Goal: Communication & Community: Answer question/provide support

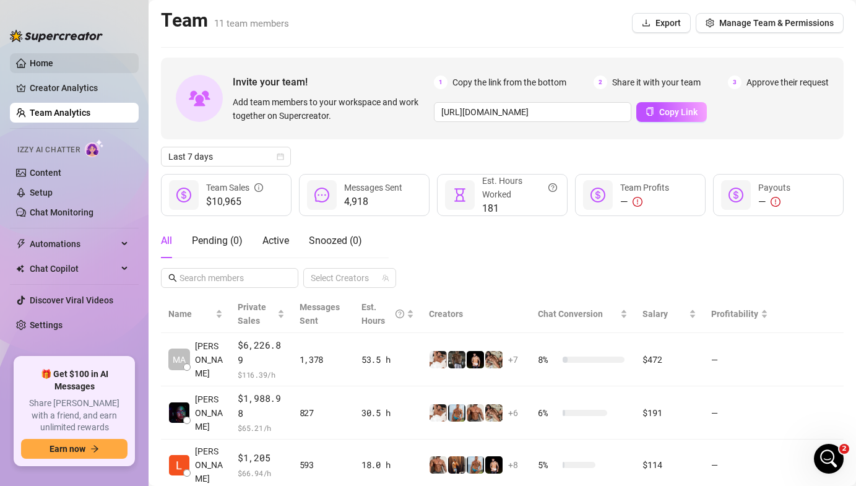
click at [50, 58] on link "Home" at bounding box center [42, 63] width 24 height 10
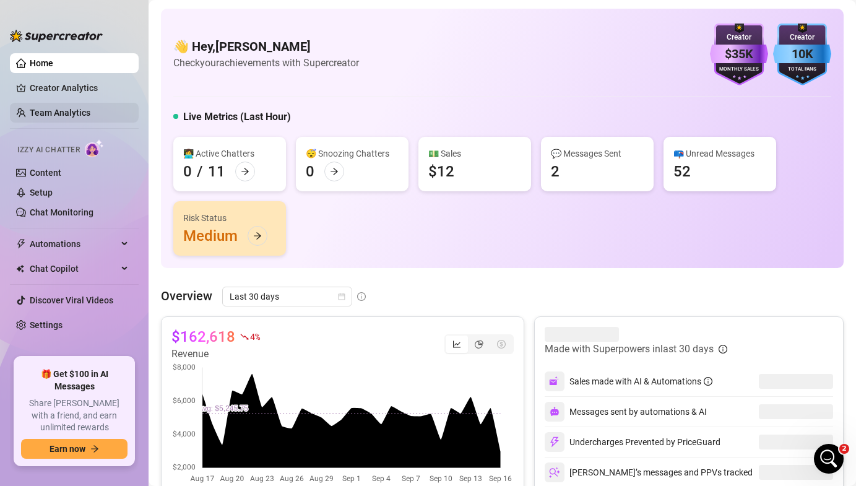
click at [64, 114] on link "Team Analytics" at bounding box center [60, 113] width 61 height 10
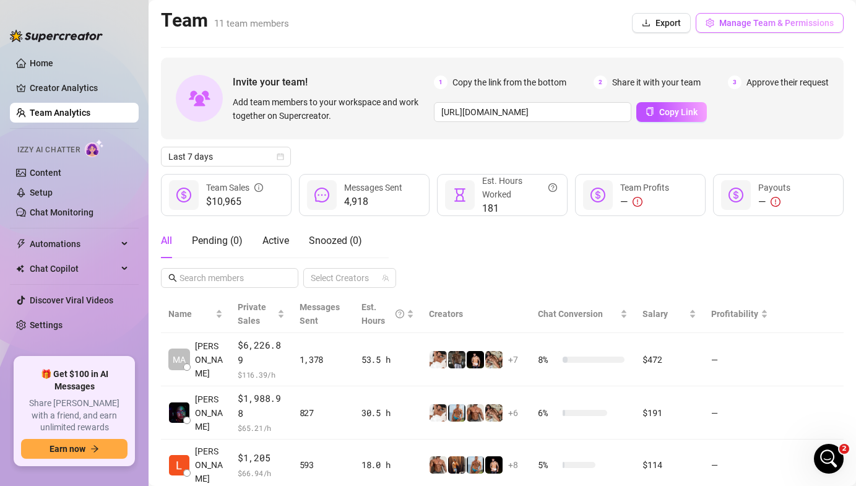
click at [740, 30] on button "Manage Team & Permissions" at bounding box center [770, 23] width 148 height 20
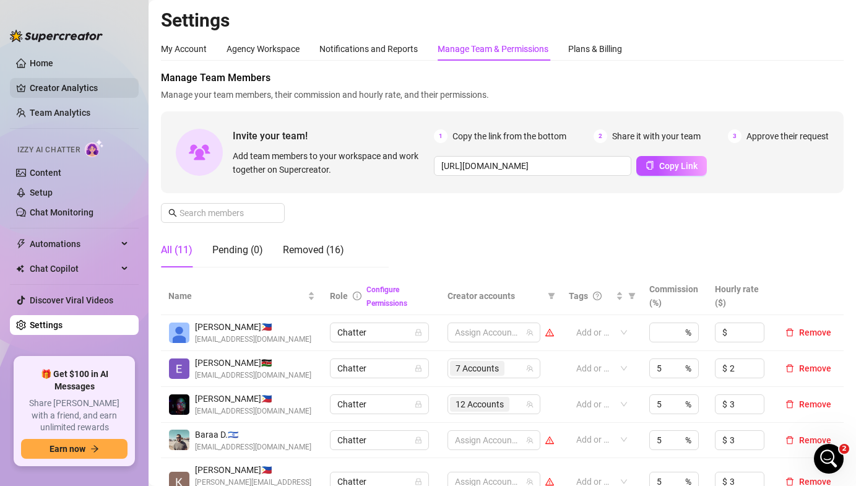
click at [52, 87] on link "Creator Analytics" at bounding box center [79, 88] width 99 height 20
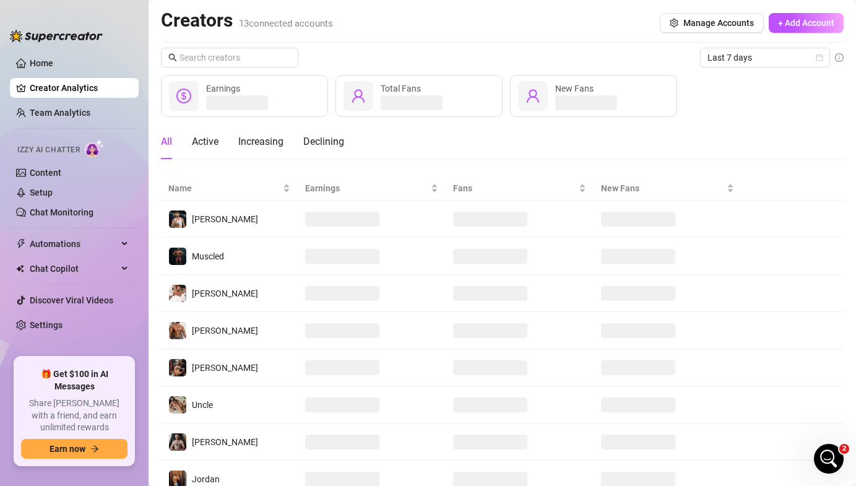
click at [685, 34] on div "Creators 13 connected accounts Manage Accounts + Add Account" at bounding box center [502, 23] width 683 height 28
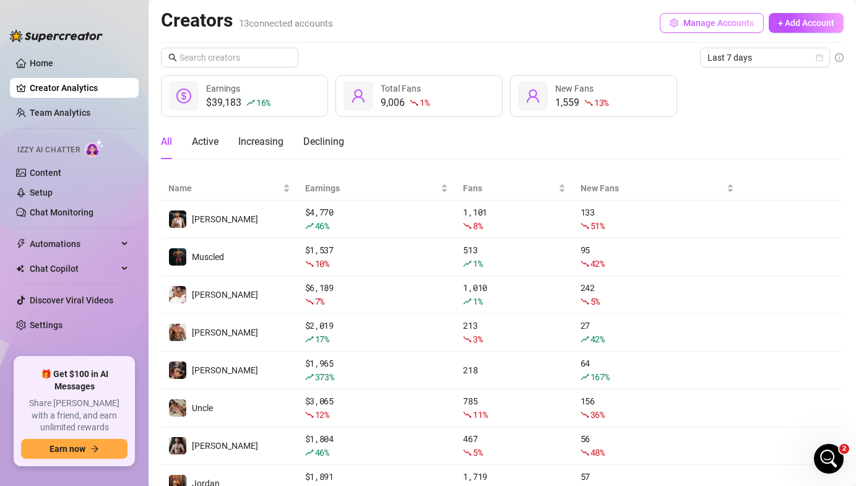
click at [688, 14] on button "Manage Accounts" at bounding box center [712, 23] width 104 height 20
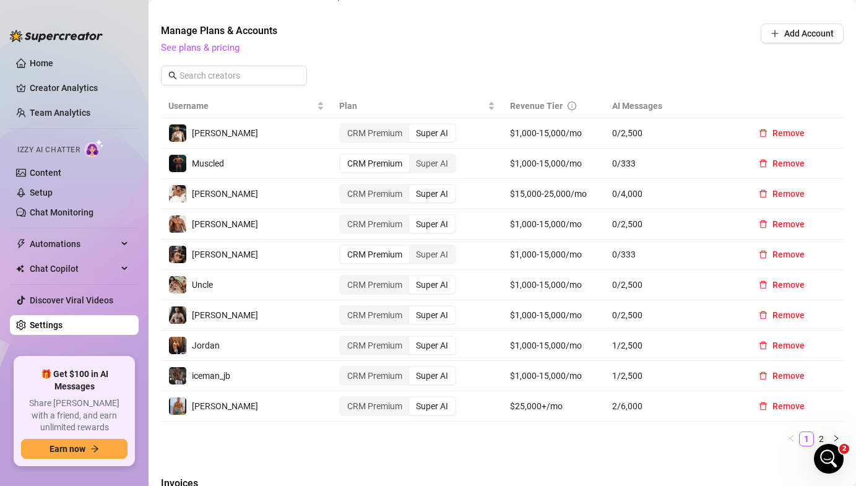
scroll to position [407, 0]
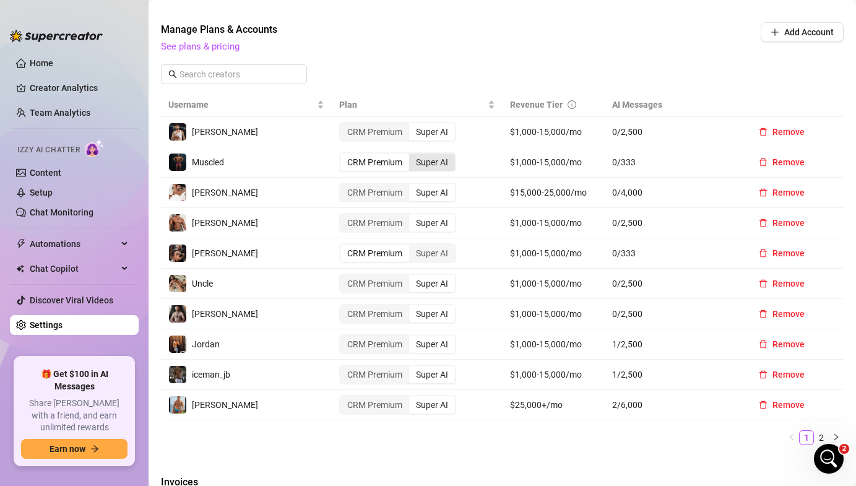
click at [433, 160] on div "Super AI" at bounding box center [432, 162] width 46 height 17
click at [412, 155] on input "Super AI" at bounding box center [412, 155] width 0 height 0
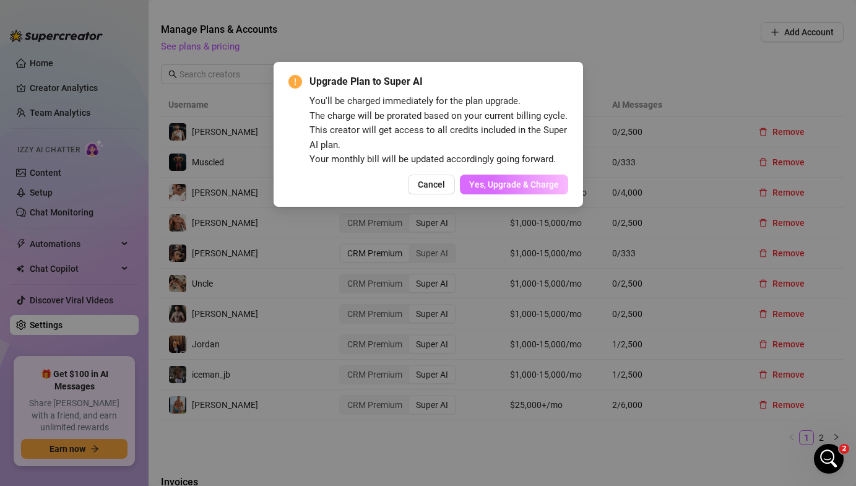
click at [501, 186] on span "Yes, Upgrade & Charge" at bounding box center [514, 185] width 90 height 10
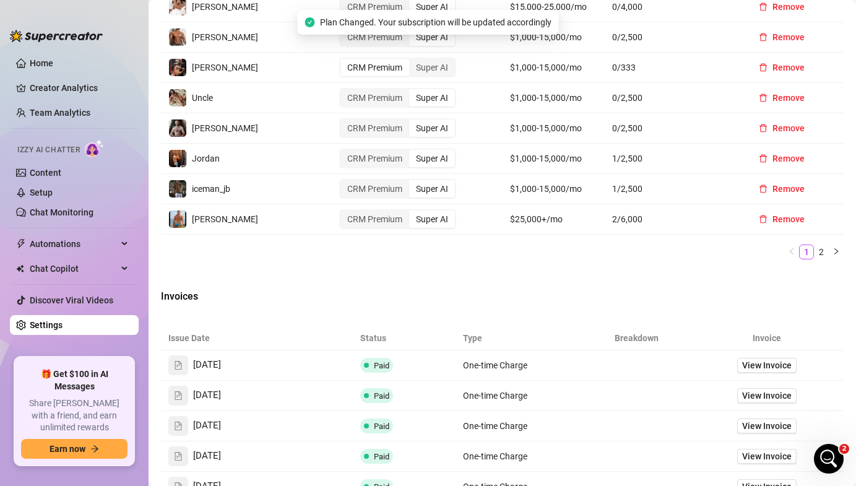
scroll to position [613, 0]
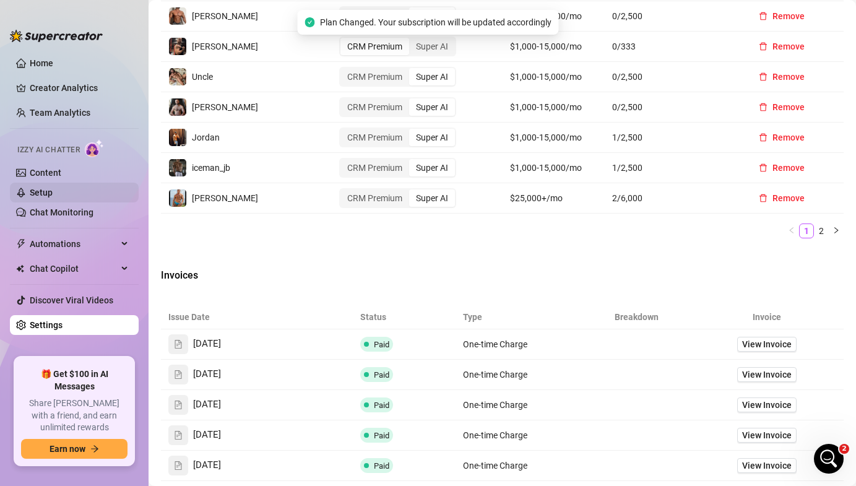
click at [53, 197] on link "Setup" at bounding box center [41, 193] width 23 height 10
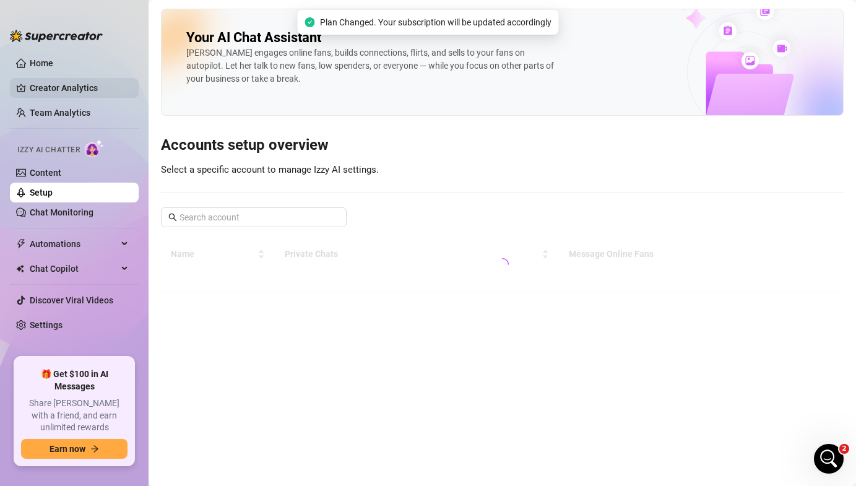
click at [69, 94] on link "Creator Analytics" at bounding box center [79, 88] width 99 height 20
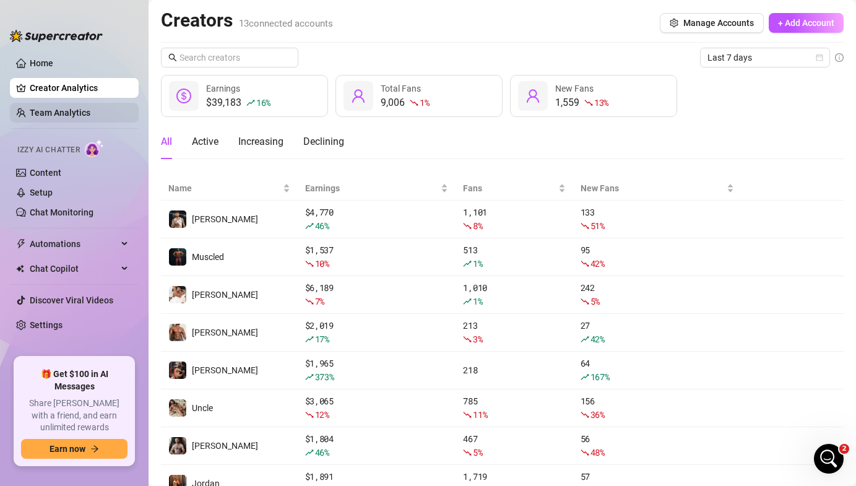
click at [90, 113] on link "Team Analytics" at bounding box center [60, 113] width 61 height 10
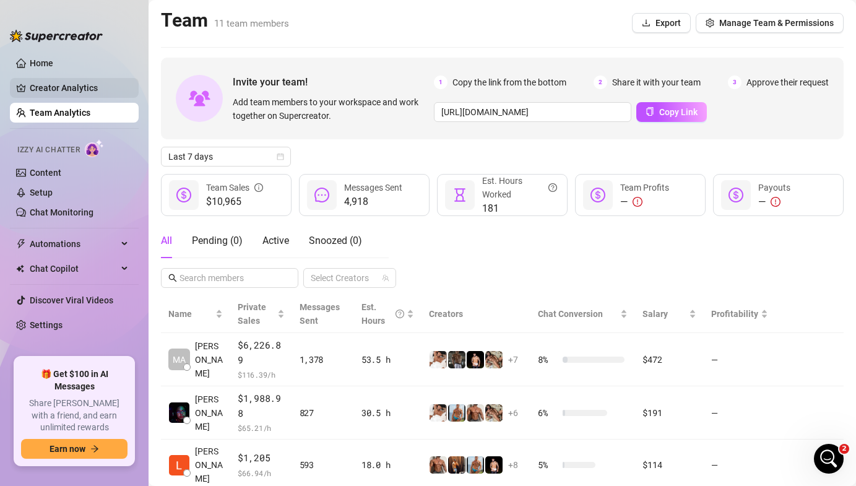
click at [106, 91] on link "Creator Analytics" at bounding box center [79, 88] width 99 height 20
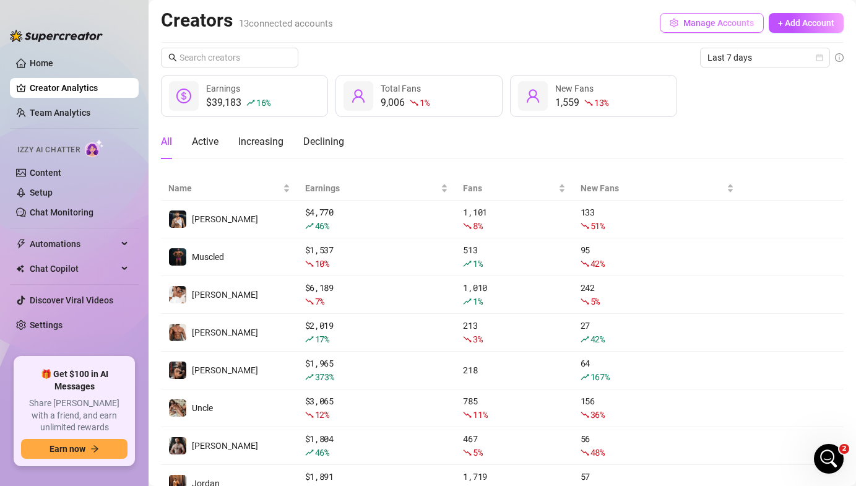
click at [664, 25] on button "Manage Accounts" at bounding box center [712, 23] width 104 height 20
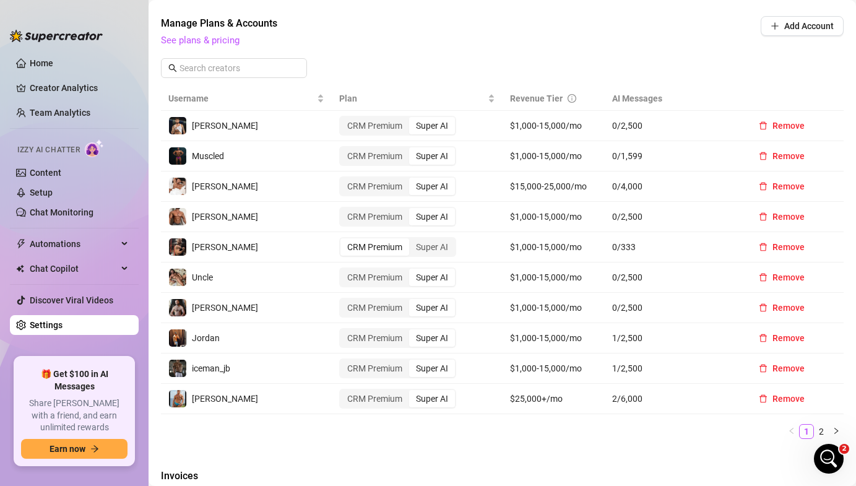
scroll to position [412, 0]
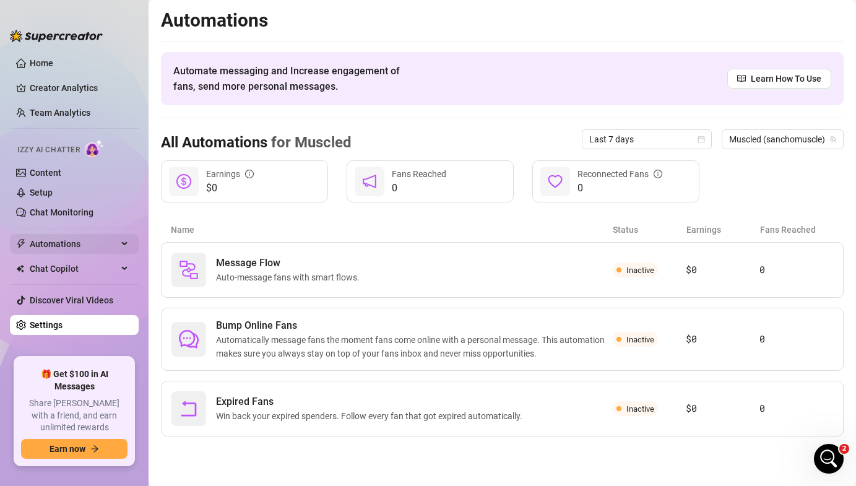
click at [92, 241] on span "Automations" at bounding box center [74, 244] width 88 height 20
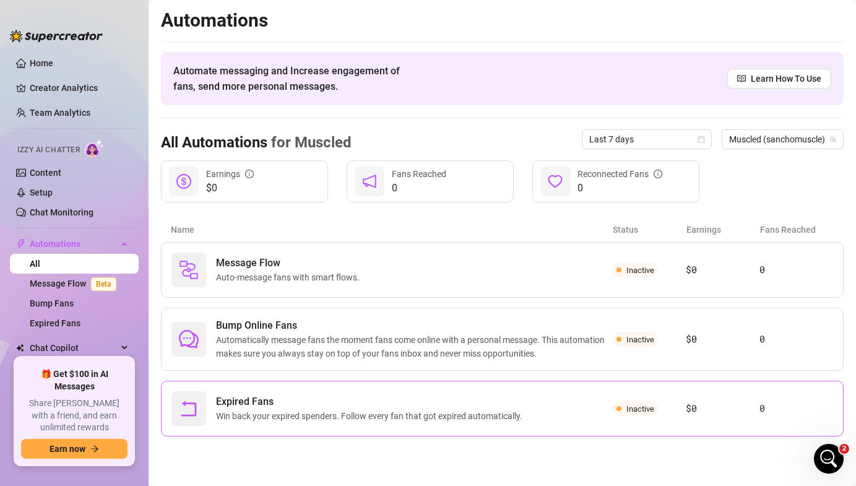
click at [613, 416] on div "Expired Fans Win back your expired spenders. Follow every fan that got expired …" at bounding box center [502, 409] width 683 height 56
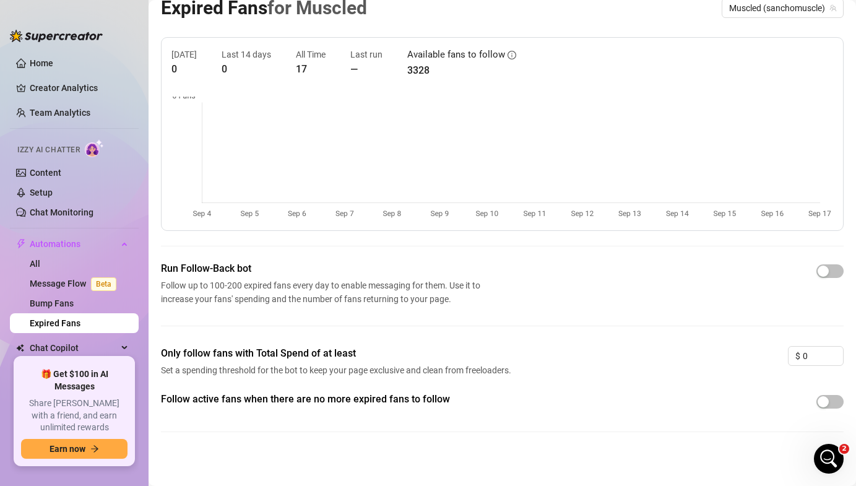
scroll to position [19, 0]
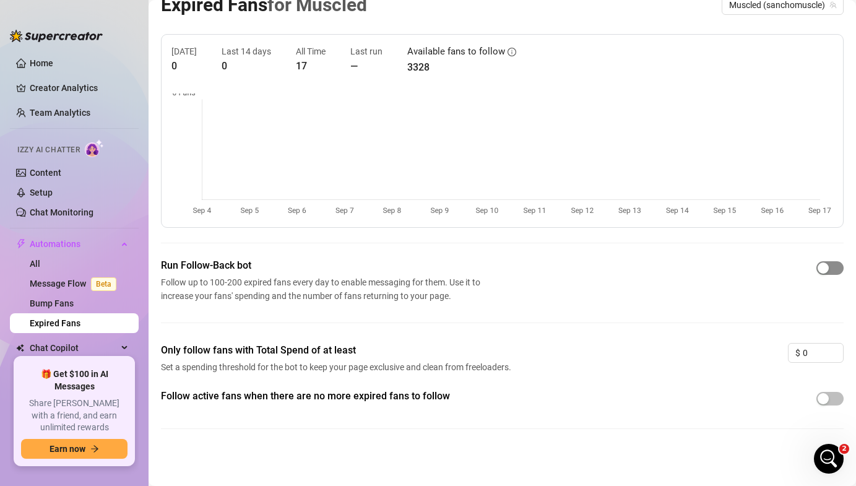
click at [828, 272] on div "button" at bounding box center [823, 267] width 11 height 11
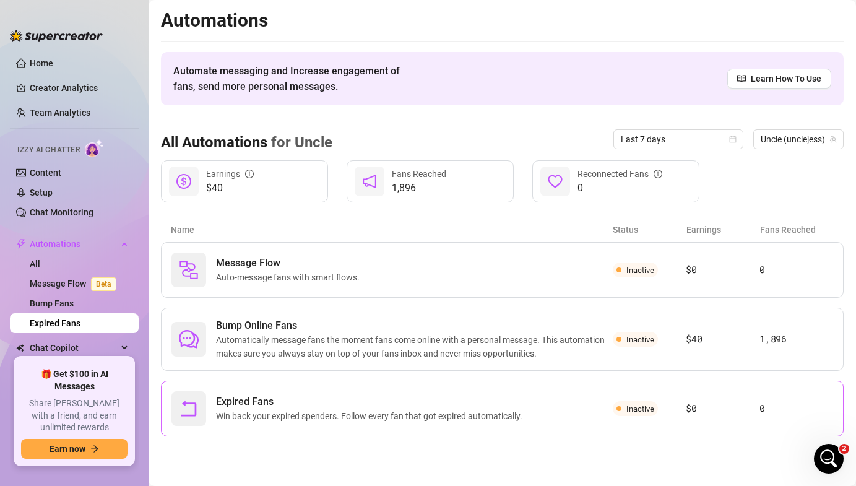
click at [460, 391] on div "Expired Fans Win back your expired spenders. Follow every fan that got expired …" at bounding box center [391, 408] width 441 height 35
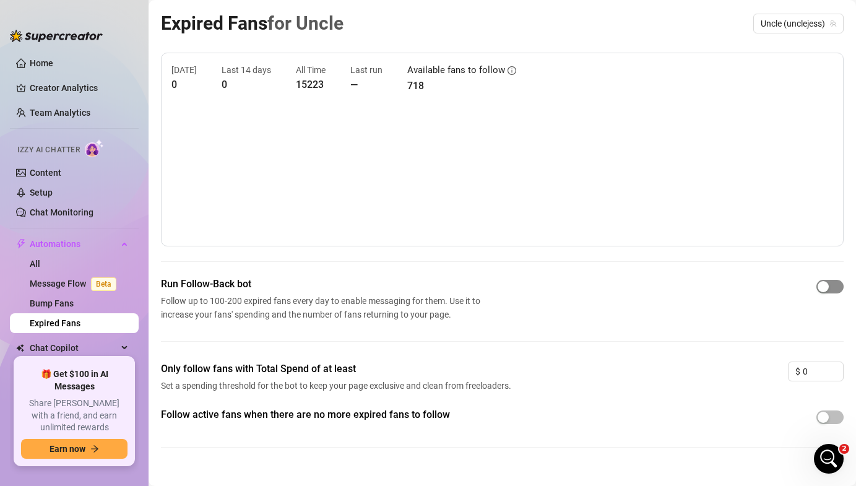
click at [829, 285] on button "button" at bounding box center [829, 287] width 27 height 14
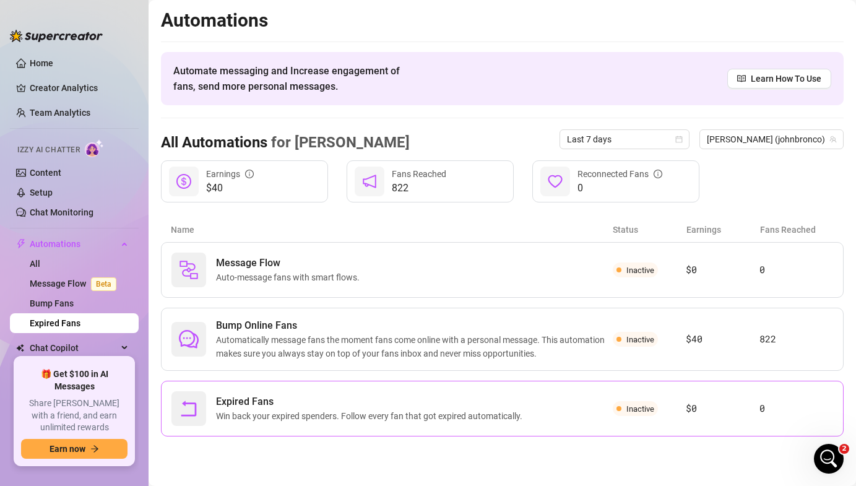
click at [584, 405] on div "Expired Fans Win back your expired spenders. Follow every fan that got expired …" at bounding box center [391, 408] width 441 height 35
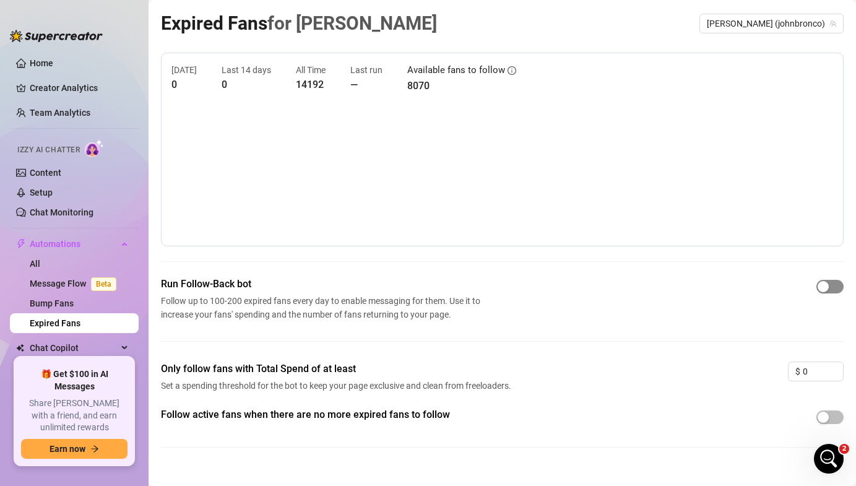
click at [824, 287] on div "button" at bounding box center [823, 286] width 11 height 11
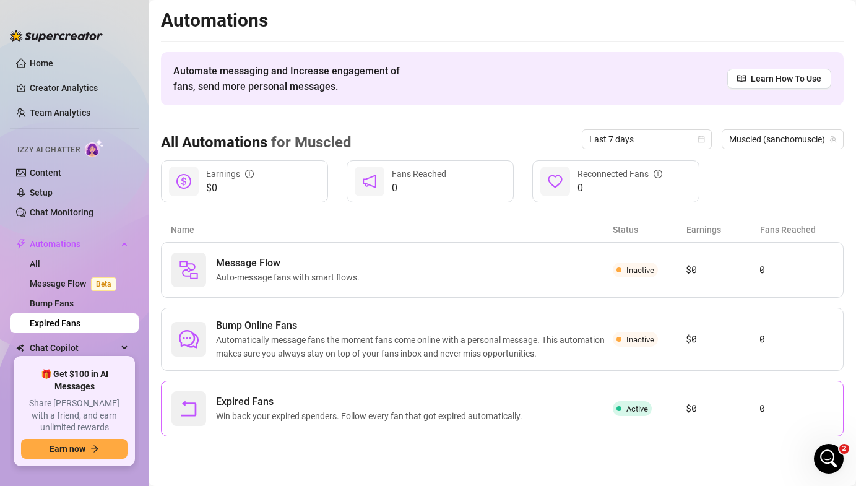
click at [205, 410] on div at bounding box center [188, 408] width 35 height 35
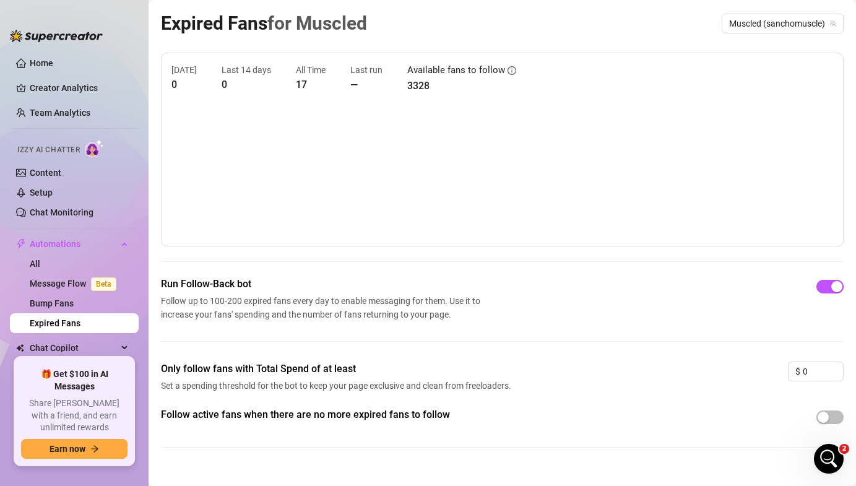
scroll to position [19, 0]
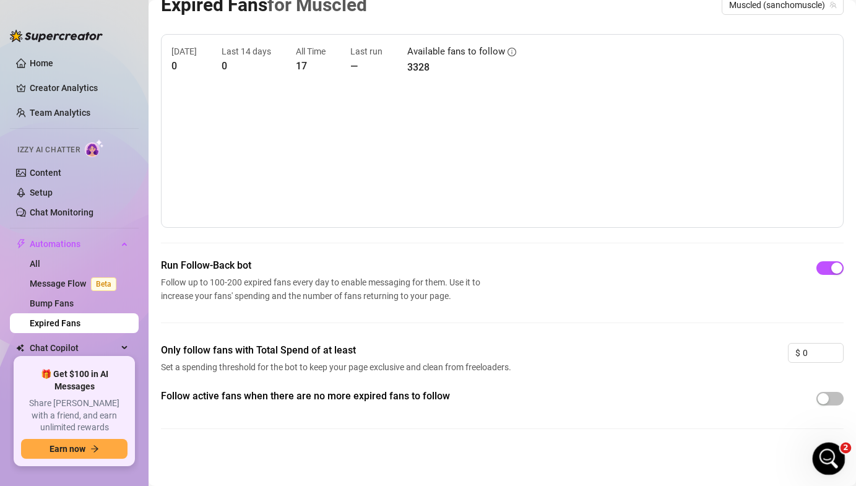
click at [822, 459] on icon "Open Intercom Messenger" at bounding box center [827, 457] width 20 height 20
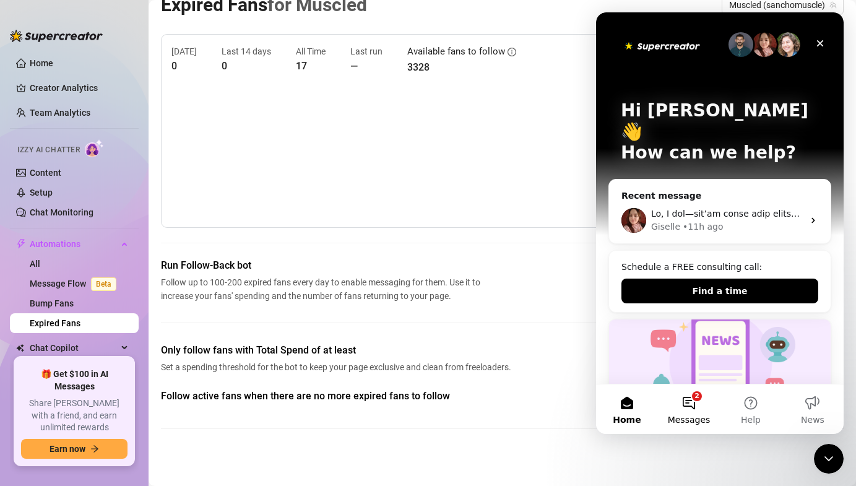
click at [700, 398] on button "2 Messages" at bounding box center [689, 409] width 62 height 50
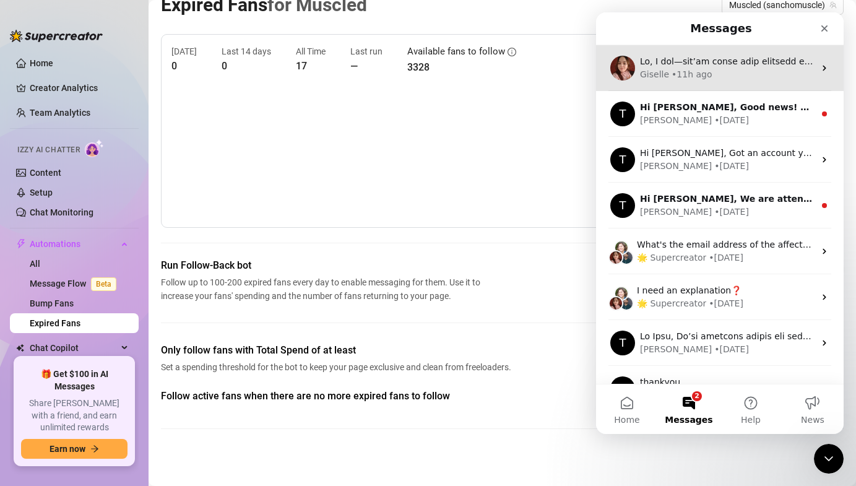
click at [684, 81] on div "Giselle • 11h ago" at bounding box center [720, 68] width 248 height 46
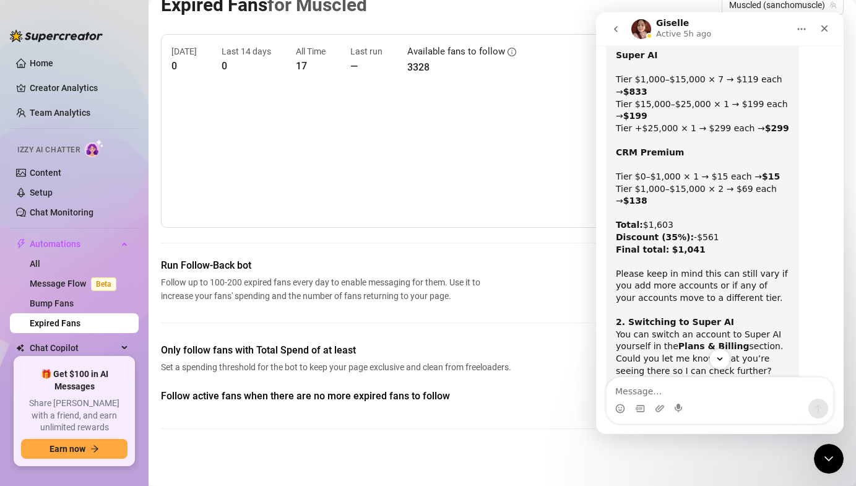
scroll to position [1687, 0]
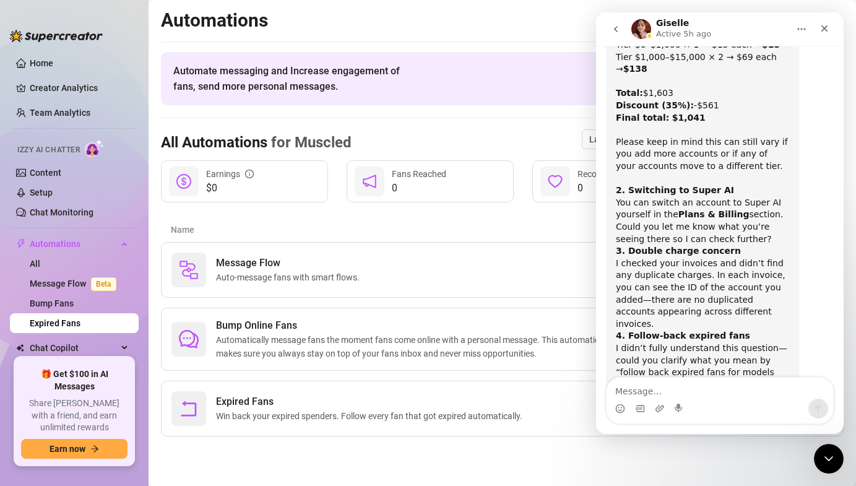
click at [617, 28] on icon "go back" at bounding box center [616, 29] width 10 height 10
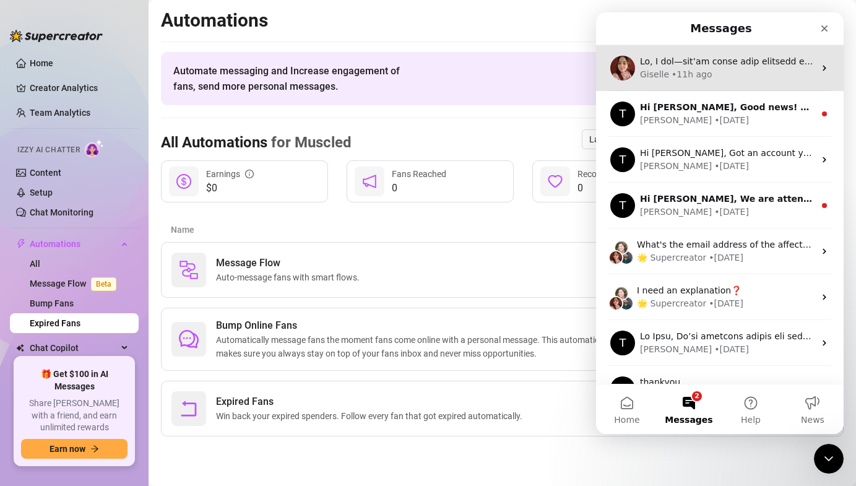
click at [664, 74] on div "Giselle" at bounding box center [654, 74] width 29 height 13
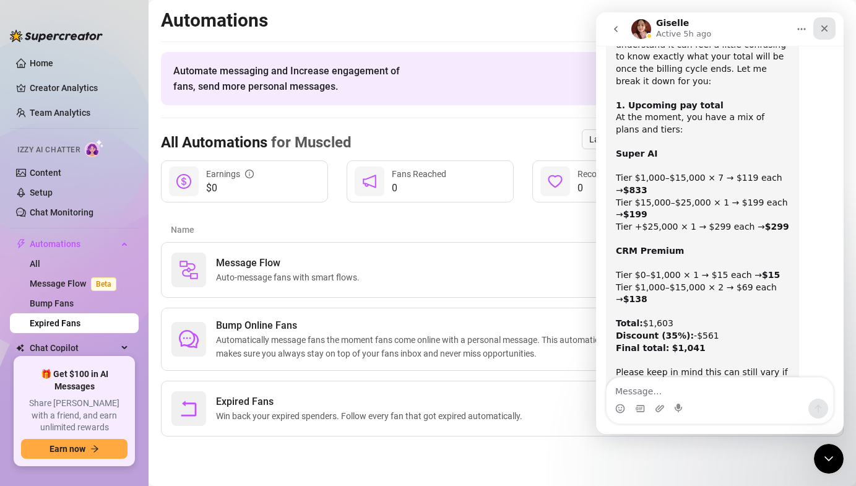
click at [829, 27] on icon "Close" at bounding box center [825, 29] width 10 height 10
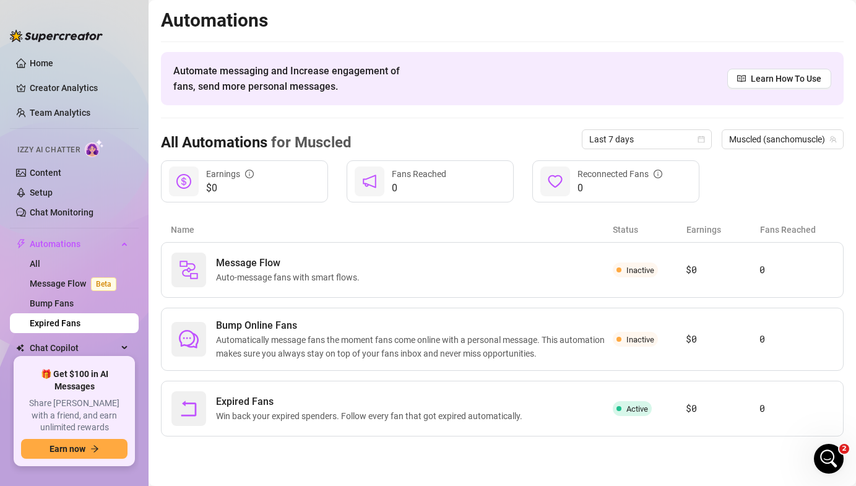
scroll to position [1687, 0]
click at [568, 392] on div "Expired Fans Win back your expired spenders. Follow every fan that got expired …" at bounding box center [391, 408] width 441 height 35
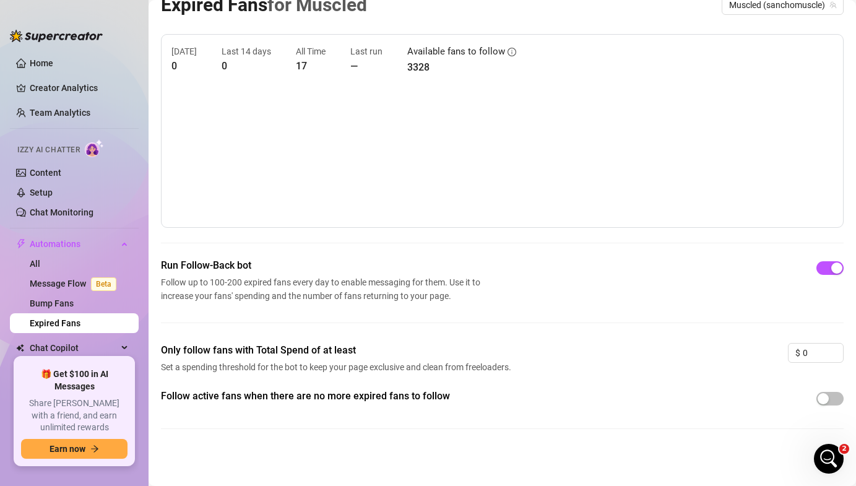
scroll to position [0, 0]
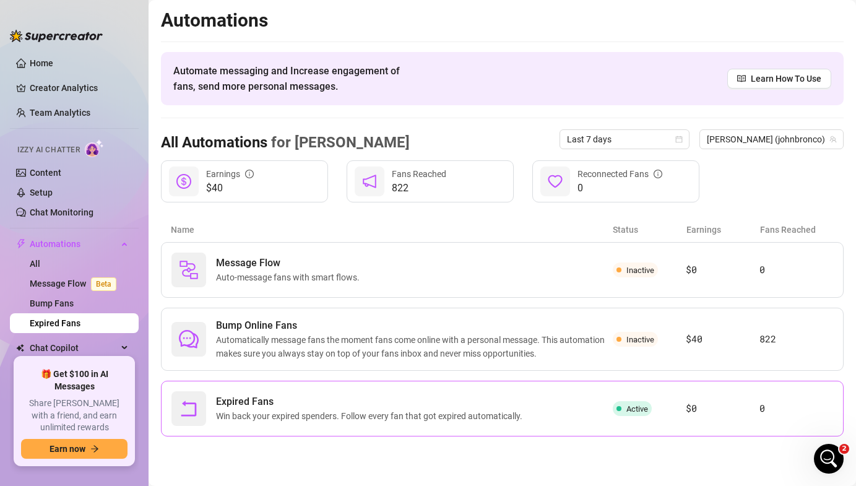
click at [233, 405] on span "Expired Fans" at bounding box center [371, 401] width 311 height 15
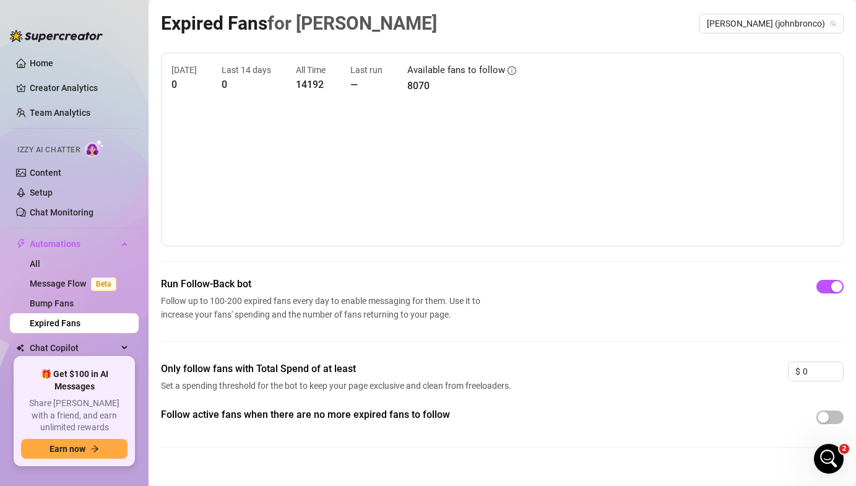
click at [304, 247] on div "[DATE] 0 Last 14 days 0 All Time 14192 Last run — Available fans to follow 8070…" at bounding box center [502, 260] width 683 height 415
click at [836, 459] on div "Open Intercom Messenger" at bounding box center [827, 456] width 41 height 41
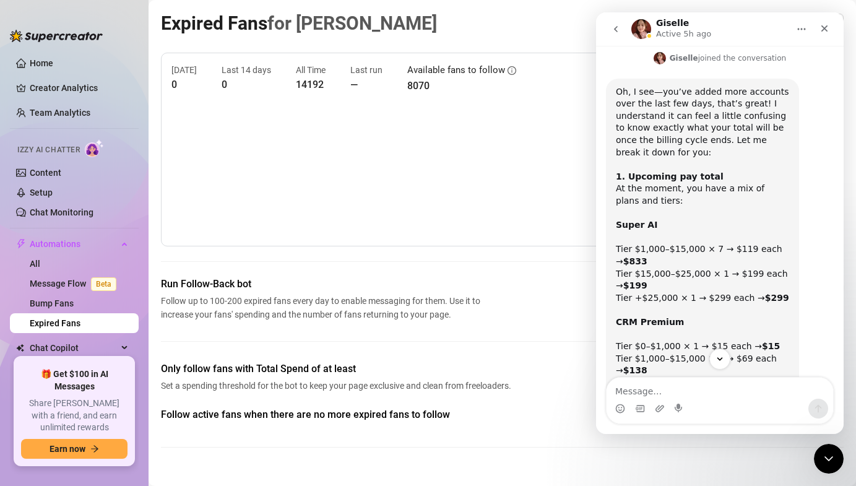
scroll to position [1549, 0]
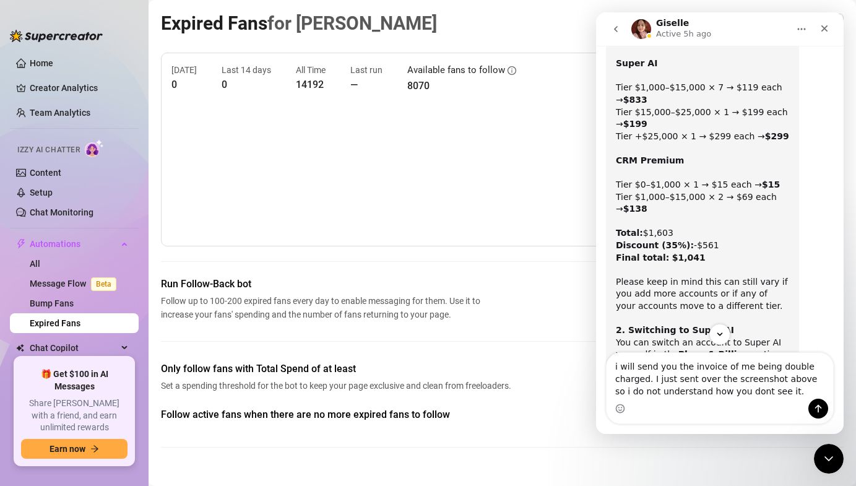
type textarea "i will send you the invoice of me being double charged. I just sent over the sc…"
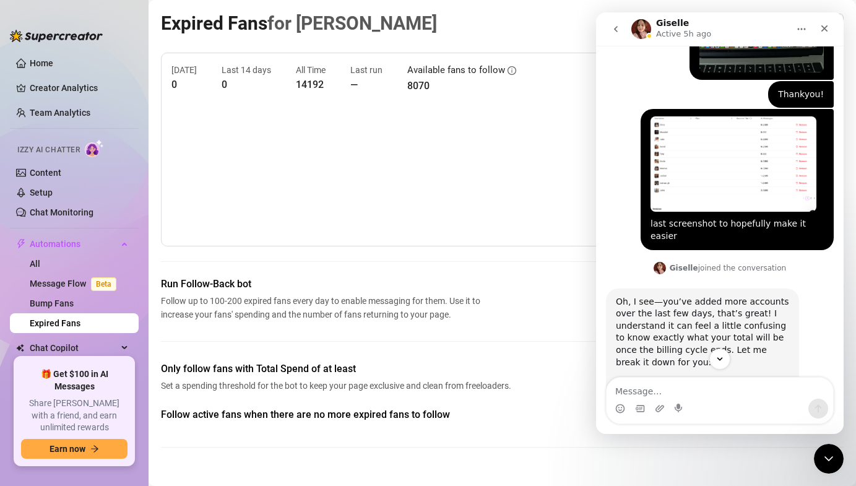
scroll to position [1132, 0]
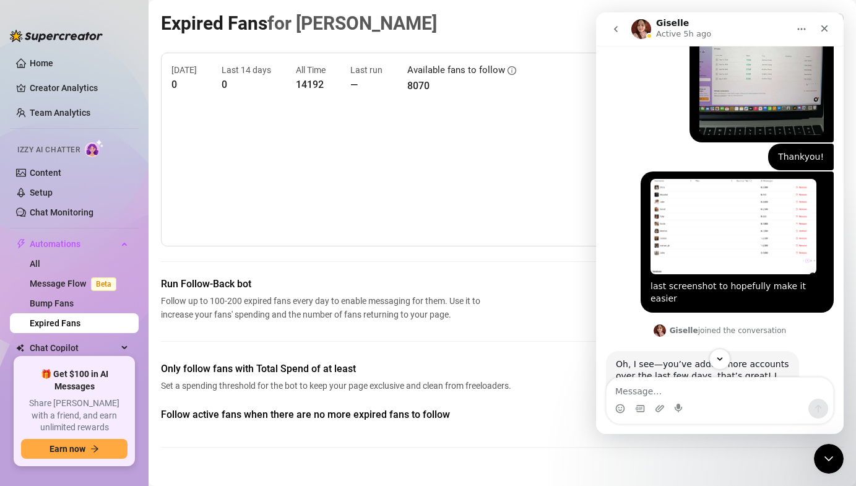
click at [689, 206] on img "Jake says…" at bounding box center [734, 226] width 166 height 95
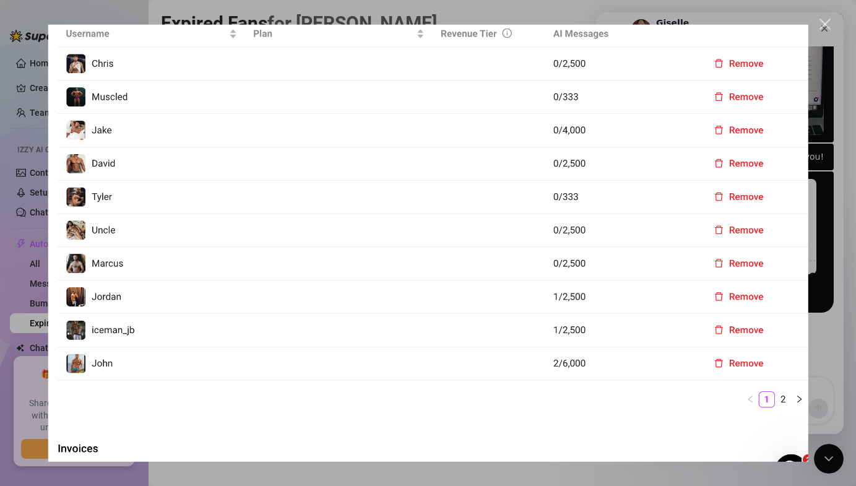
click at [822, 23] on div "Close" at bounding box center [826, 25] width 12 height 12
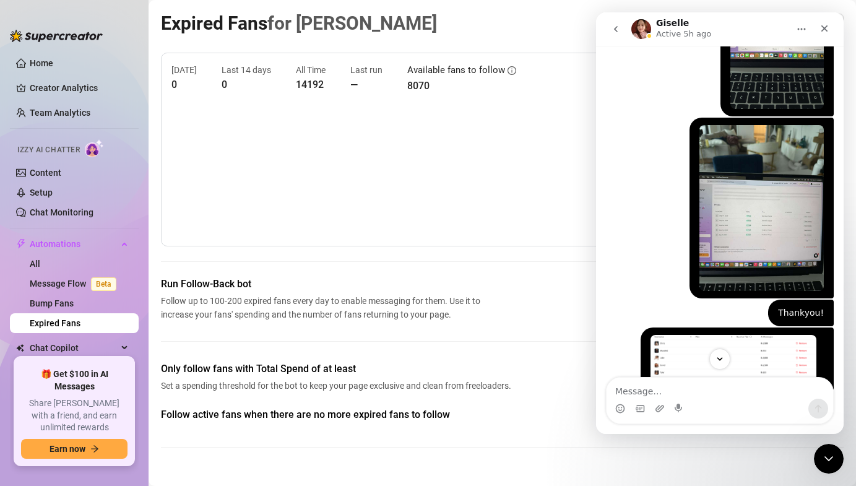
scroll to position [977, 0]
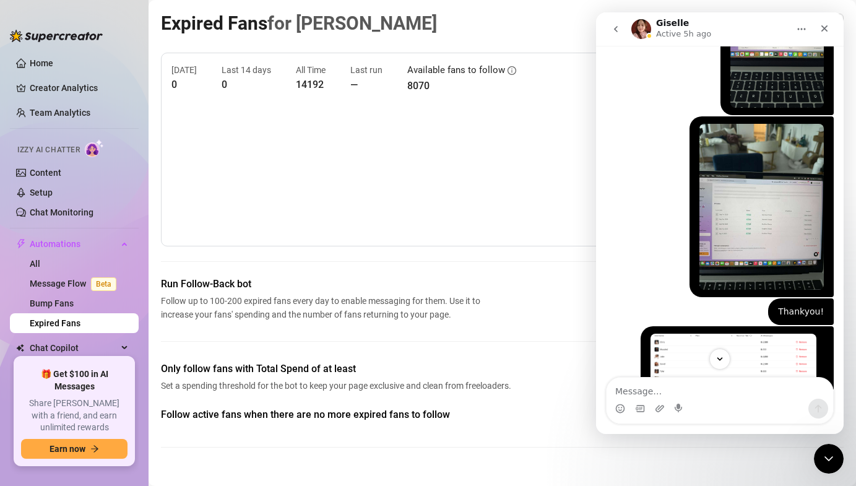
click at [667, 230] on div "[PERSON_NAME] • 18h ago" at bounding box center [720, 207] width 228 height 182
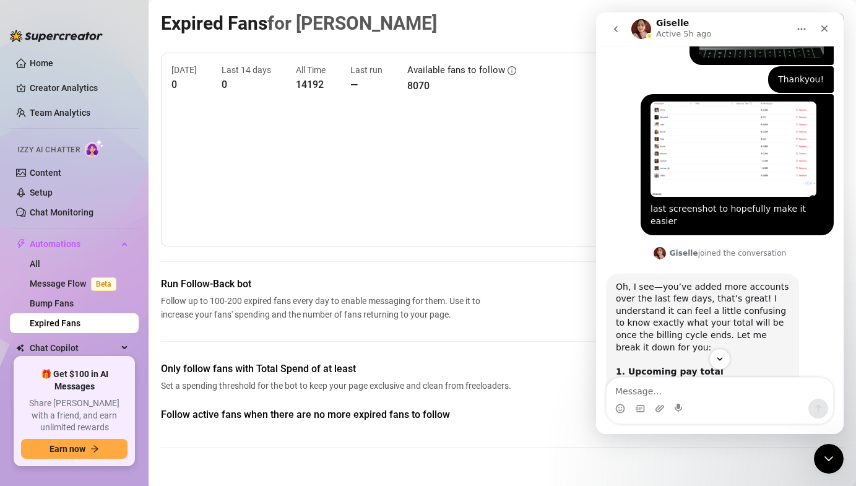
scroll to position [1793, 0]
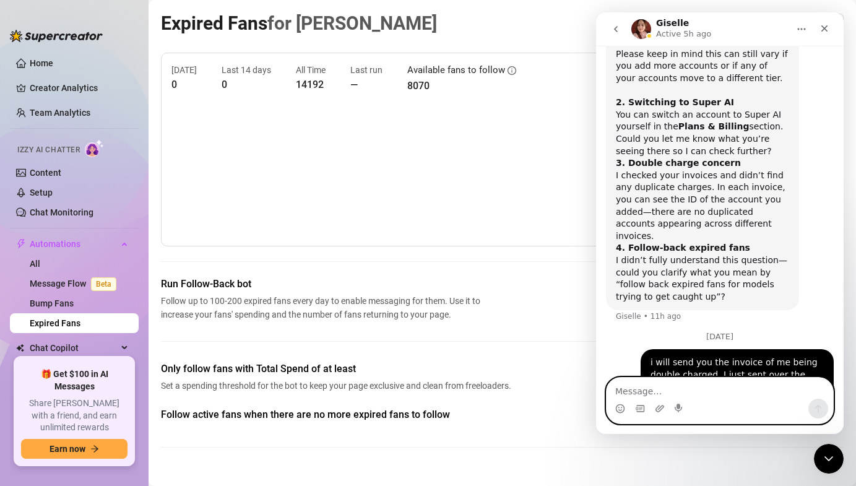
click at [617, 389] on textarea "Message…" at bounding box center [720, 388] width 227 height 21
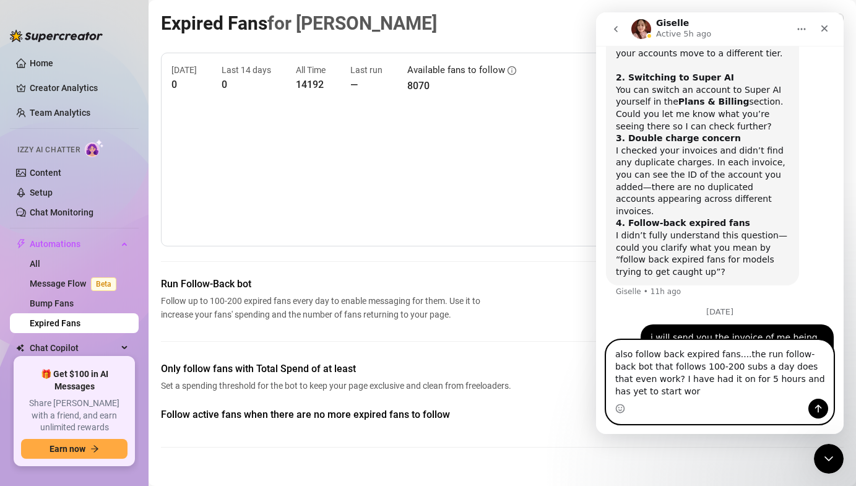
scroll to position [1830, 0]
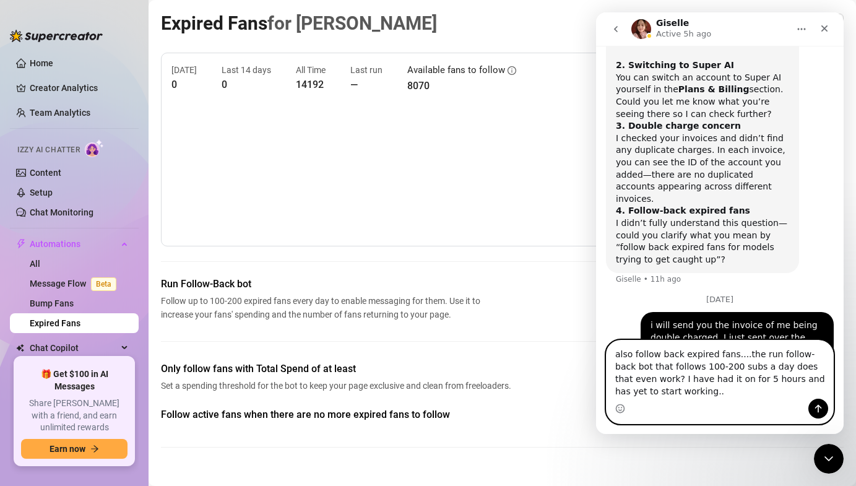
type textarea "also follow back expired fans....the run follow-back bot that follows 100-200 s…"
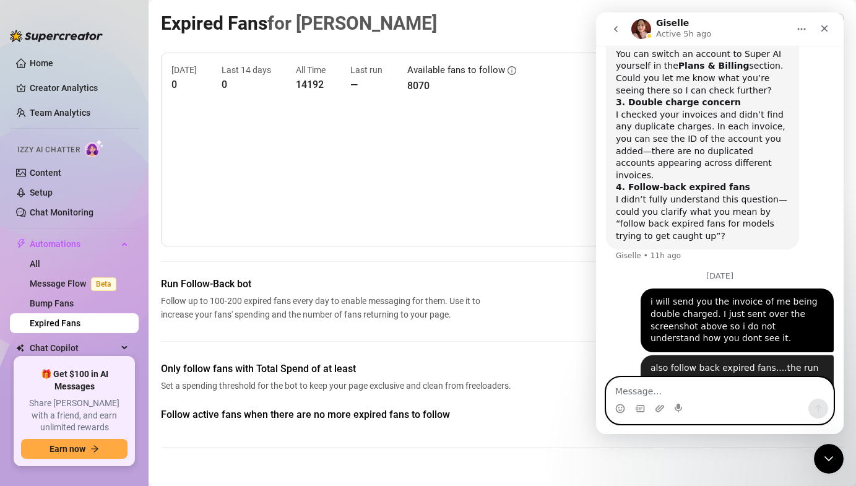
scroll to position [1858, 0]
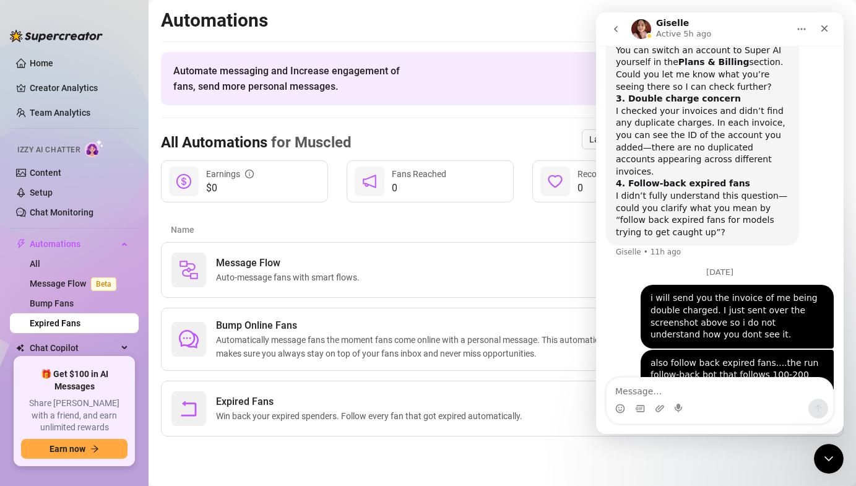
click at [828, 16] on nav "Giselle Active 5h ago" at bounding box center [720, 28] width 248 height 33
drag, startPoint x: 828, startPoint y: 20, endPoint x: 1424, endPoint y: 33, distance: 596.2
click at [828, 20] on div "Close" at bounding box center [824, 28] width 22 height 22
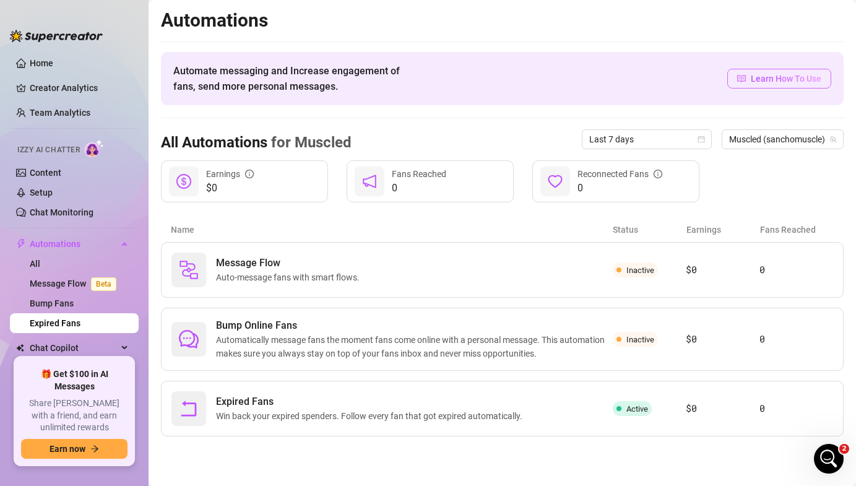
click at [755, 77] on span "Learn How To Use" at bounding box center [786, 79] width 71 height 14
click at [826, 451] on icon "Open Intercom Messenger" at bounding box center [827, 457] width 20 height 20
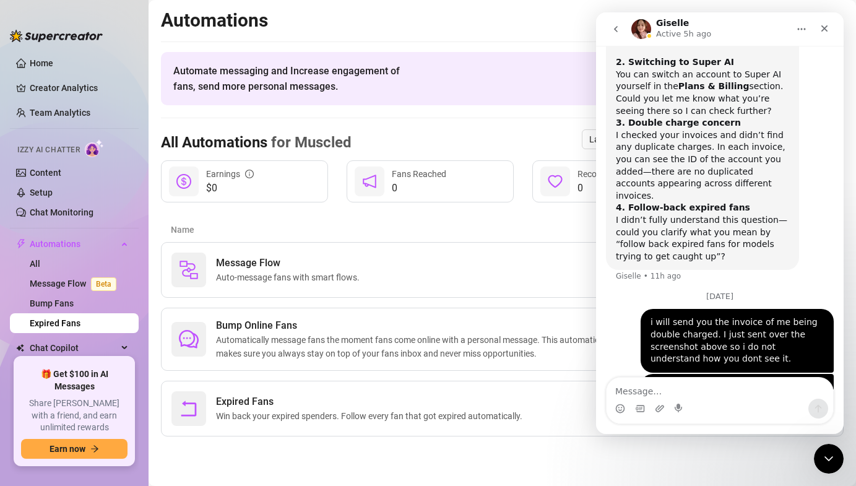
scroll to position [1858, 0]
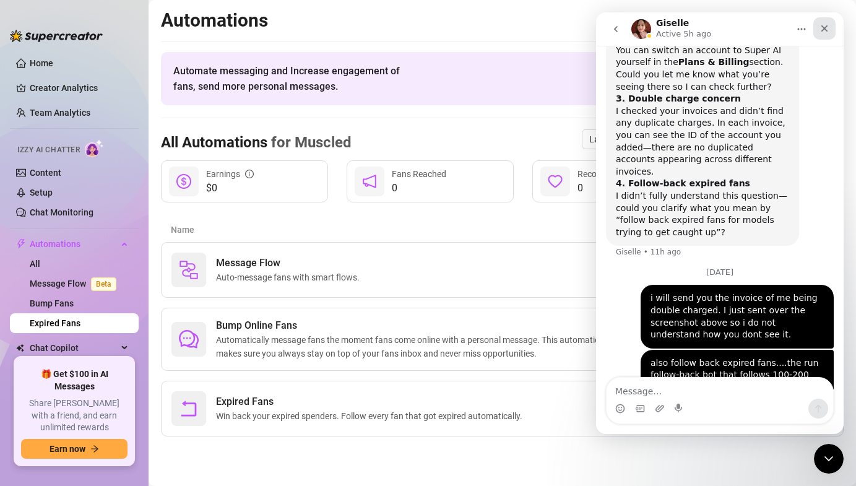
click at [826, 26] on icon "Close" at bounding box center [824, 28] width 7 height 7
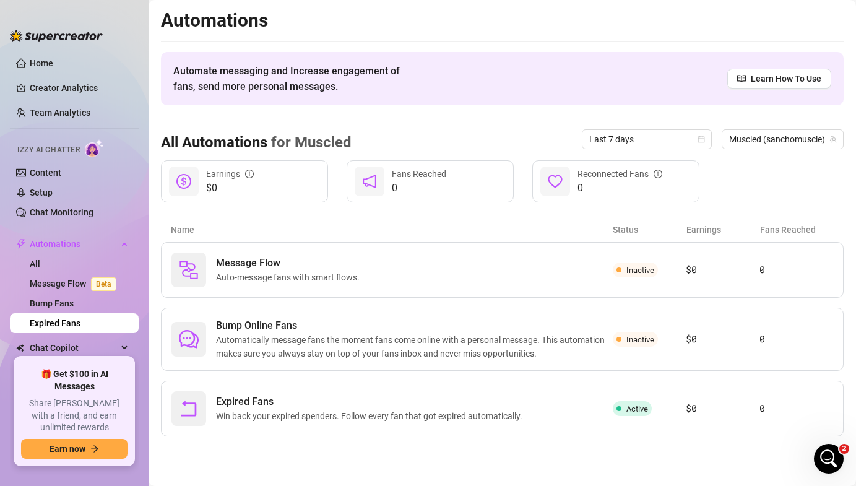
click at [610, 60] on div "Automate messaging and Increase engagement of fans, send more personal messages…" at bounding box center [502, 78] width 683 height 53
click at [71, 108] on link "Team Analytics" at bounding box center [60, 113] width 61 height 10
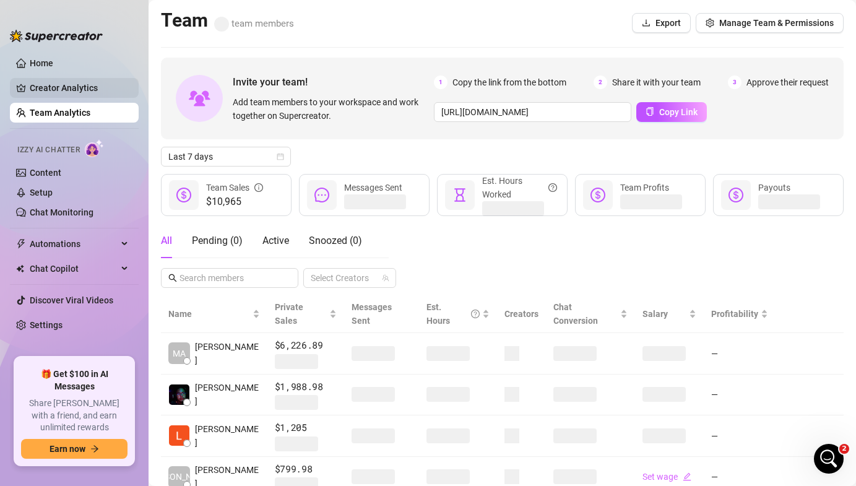
click at [75, 80] on link "Creator Analytics" at bounding box center [79, 88] width 99 height 20
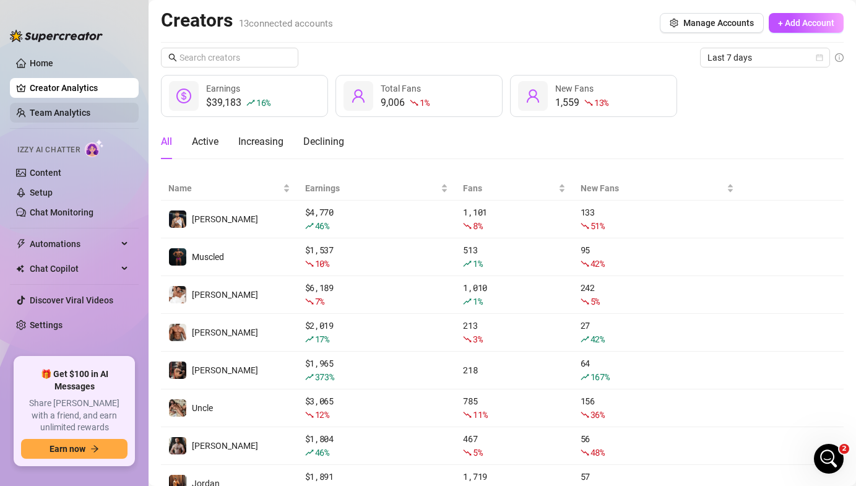
click at [67, 112] on link "Team Analytics" at bounding box center [60, 113] width 61 height 10
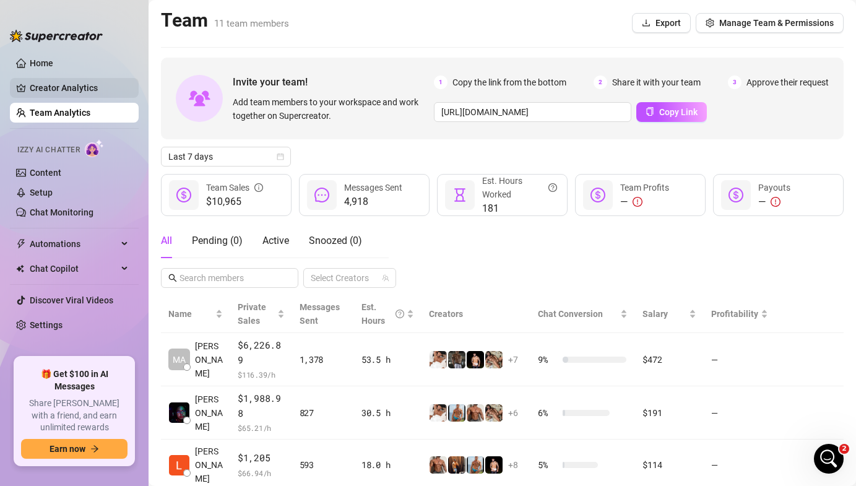
click at [72, 85] on link "Creator Analytics" at bounding box center [79, 88] width 99 height 20
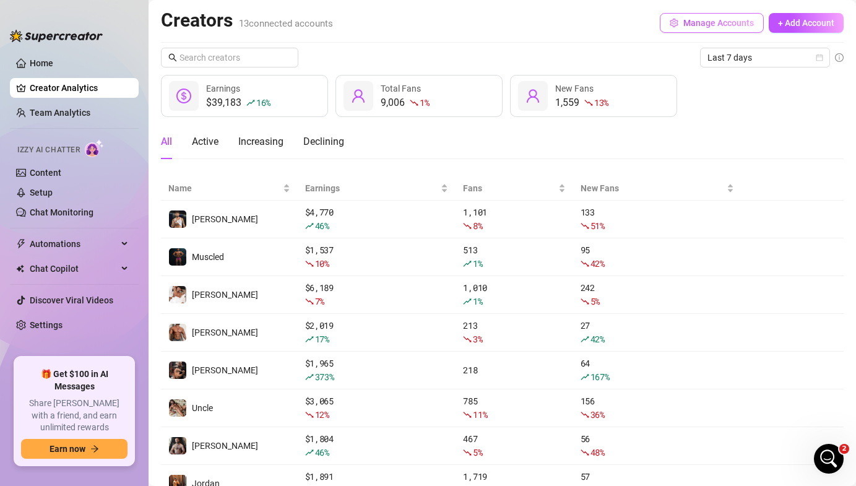
click at [726, 20] on span "Manage Accounts" at bounding box center [718, 23] width 71 height 10
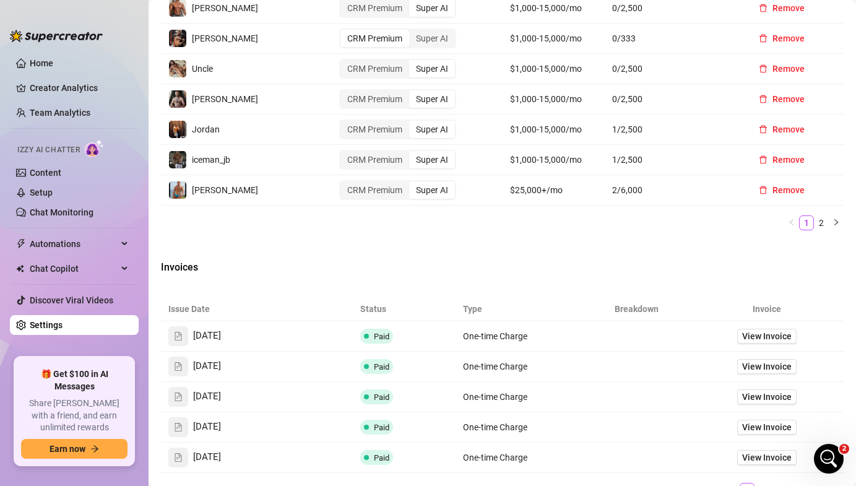
scroll to position [734, 0]
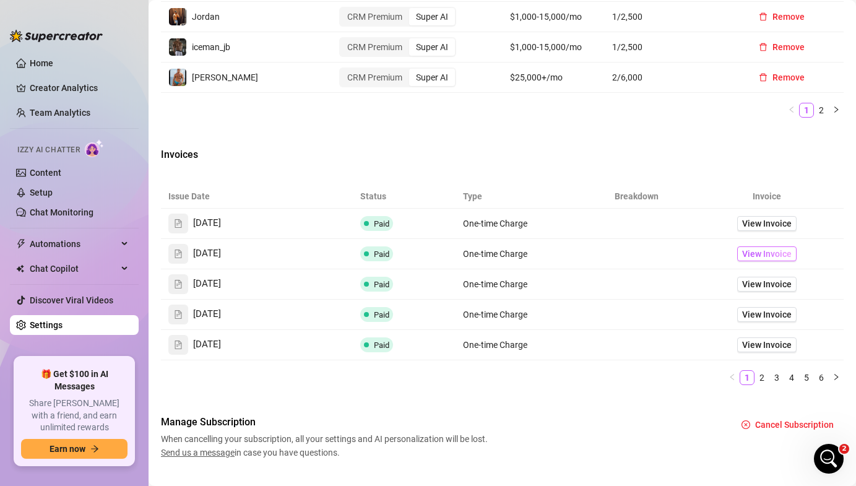
click at [742, 247] on span "View Invoice" at bounding box center [767, 254] width 50 height 14
click at [769, 285] on span "View Invoice" at bounding box center [767, 284] width 50 height 14
click at [826, 448] on icon "Open Intercom Messenger" at bounding box center [827, 457] width 20 height 20
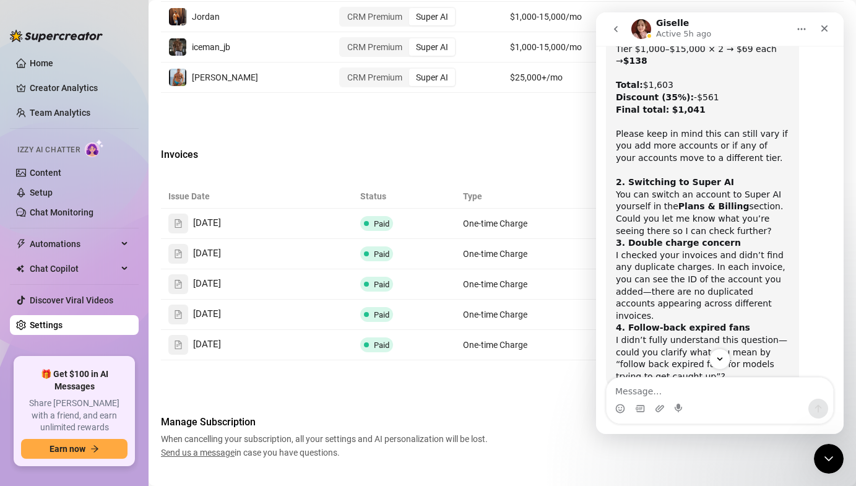
scroll to position [1720, 0]
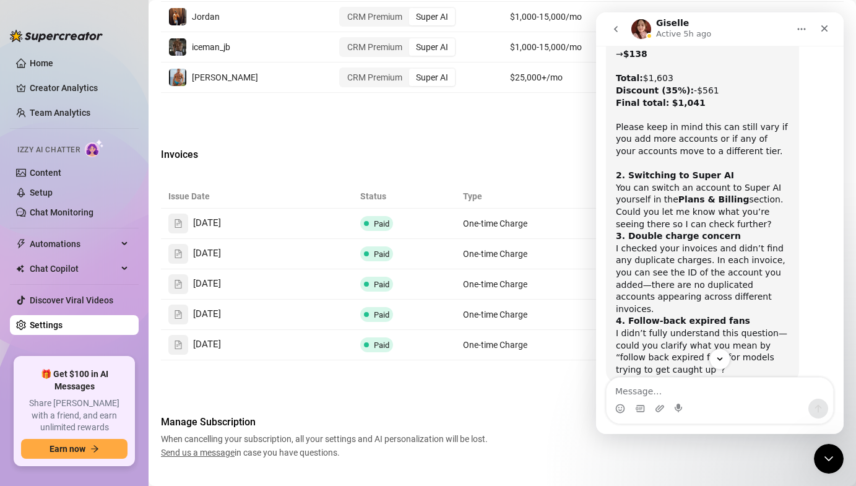
click at [431, 113] on ul "1 2" at bounding box center [502, 110] width 683 height 15
click at [826, 24] on icon "Close" at bounding box center [825, 29] width 10 height 10
